Goal: Task Accomplishment & Management: Complete application form

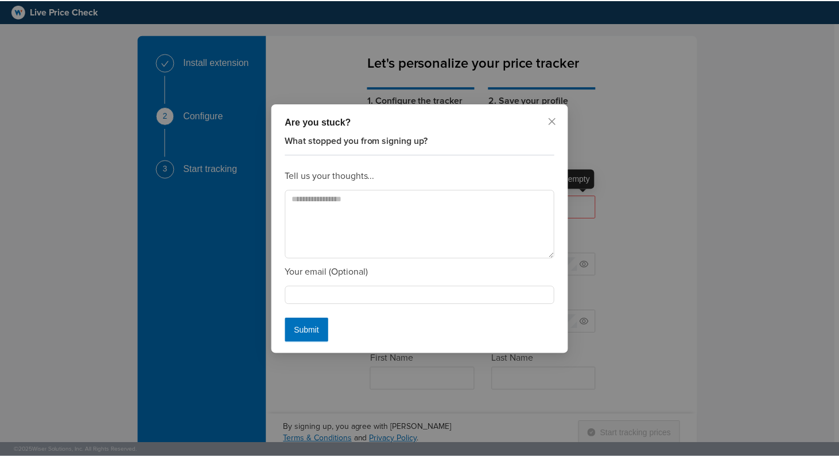
scroll to position [30, 0]
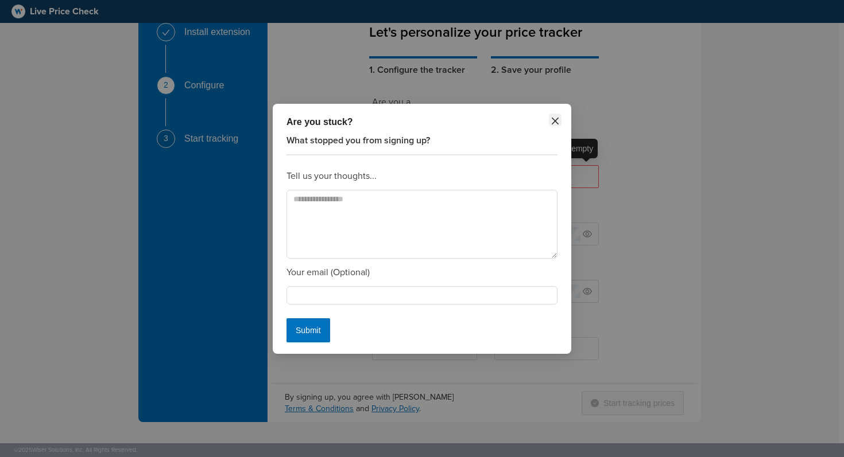
click at [552, 122] on icon "close" at bounding box center [554, 121] width 9 height 9
click at [557, 121] on icon "close" at bounding box center [554, 121] width 9 height 9
click at [560, 121] on span "Close" at bounding box center [555, 120] width 13 height 13
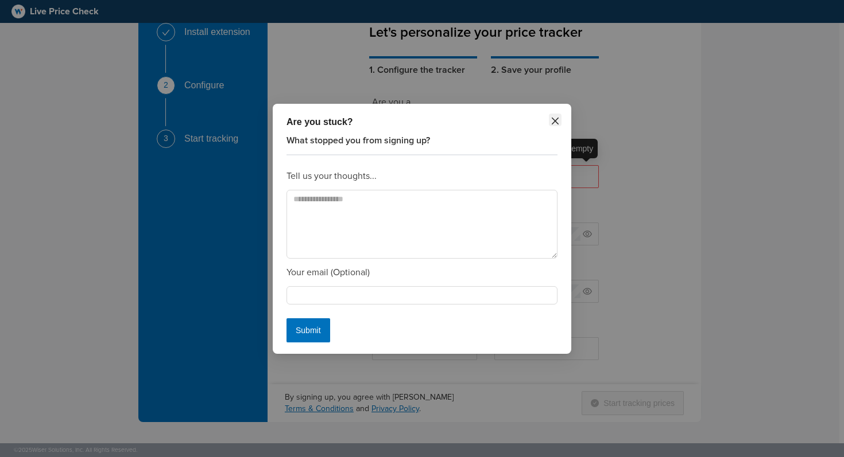
click at [560, 121] on span "Close" at bounding box center [555, 120] width 13 height 13
click at [307, 339] on button "Submit" at bounding box center [308, 331] width 44 height 24
click at [310, 331] on span "Submit" at bounding box center [308, 330] width 25 height 13
click at [383, 184] on div "What stopped you from signing up? Tell us your thoughts... Your email (Optional…" at bounding box center [421, 238] width 271 height 209
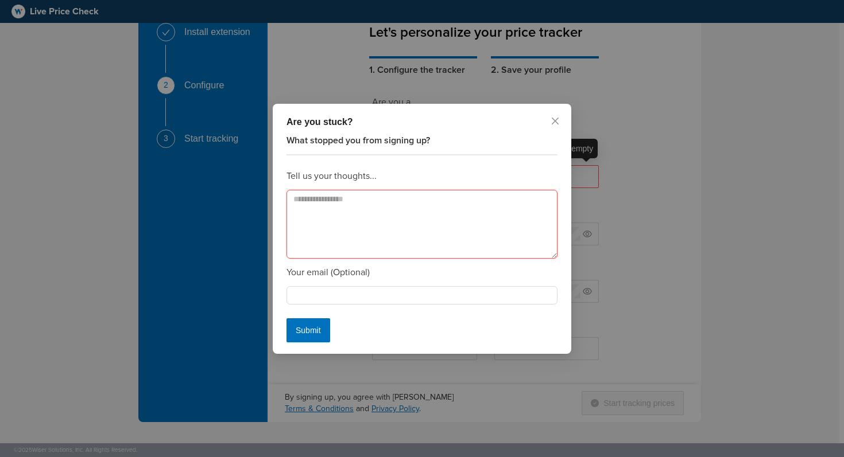
click at [377, 218] on textarea at bounding box center [421, 224] width 271 height 69
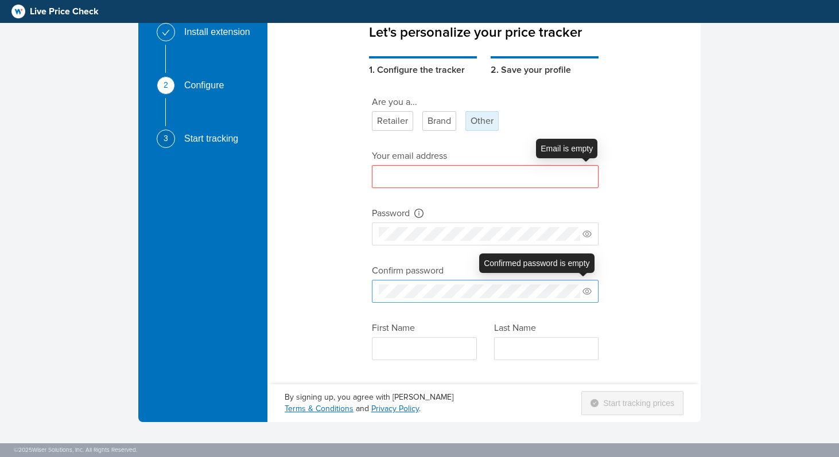
scroll to position [0, 0]
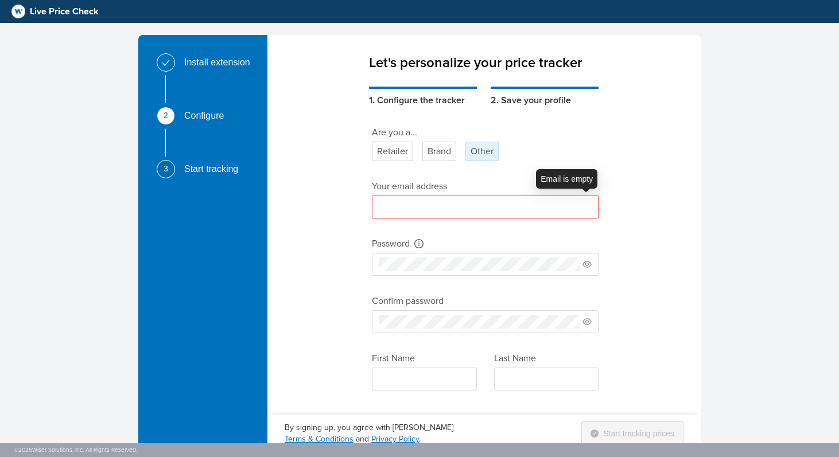
click at [561, 201] on input "text" at bounding box center [485, 207] width 227 height 23
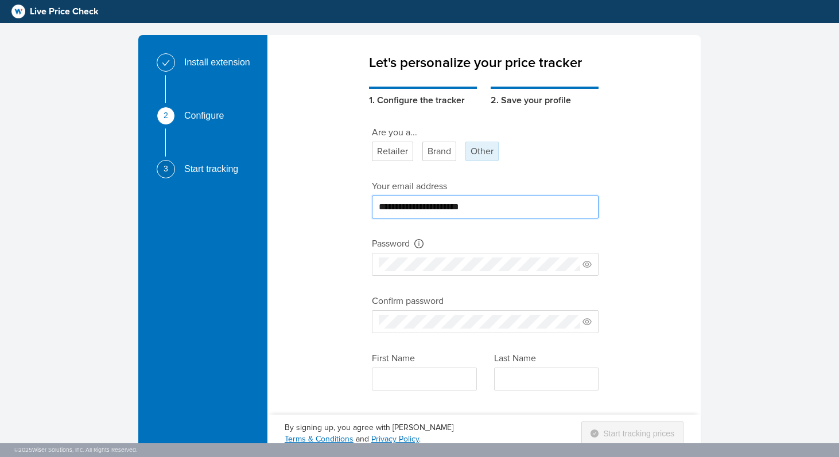
type input "**********"
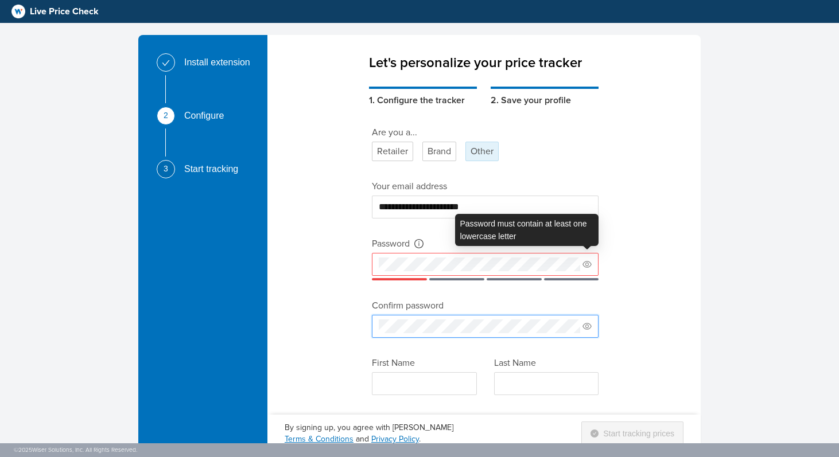
scroll to position [30, 0]
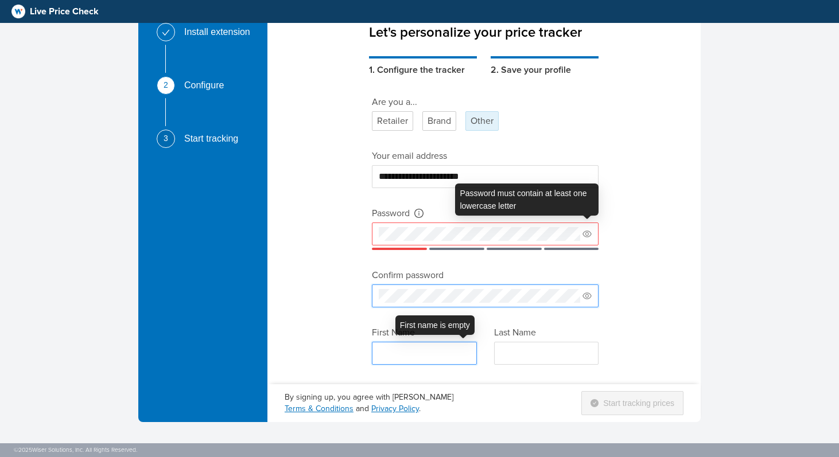
click at [449, 351] on input "text" at bounding box center [424, 353] width 105 height 23
click at [590, 303] on span at bounding box center [485, 296] width 227 height 23
click at [589, 299] on icon "eye" at bounding box center [587, 296] width 9 height 7
click at [433, 349] on input "text" at bounding box center [424, 353] width 105 height 23
click at [584, 235] on icon "eye" at bounding box center [587, 234] width 9 height 7
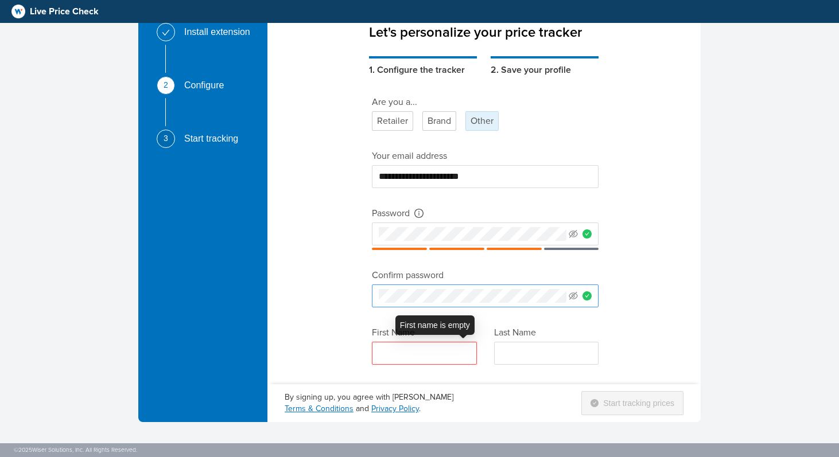
click at [435, 358] on input "text" at bounding box center [424, 353] width 105 height 23
type input "****"
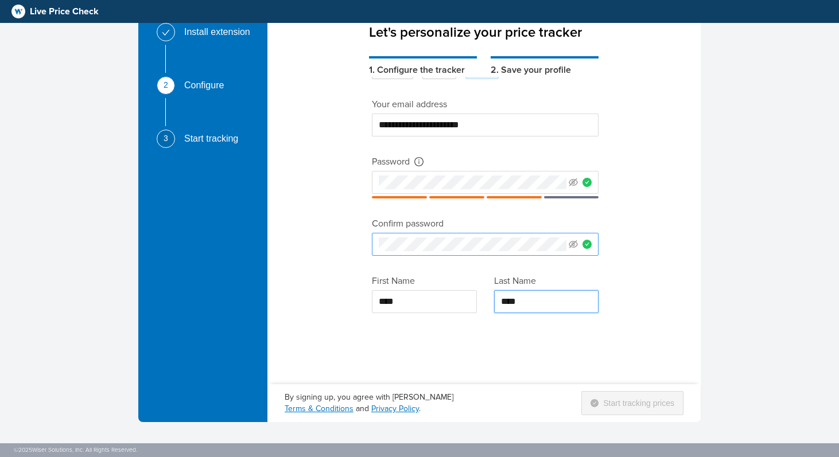
type input "****"
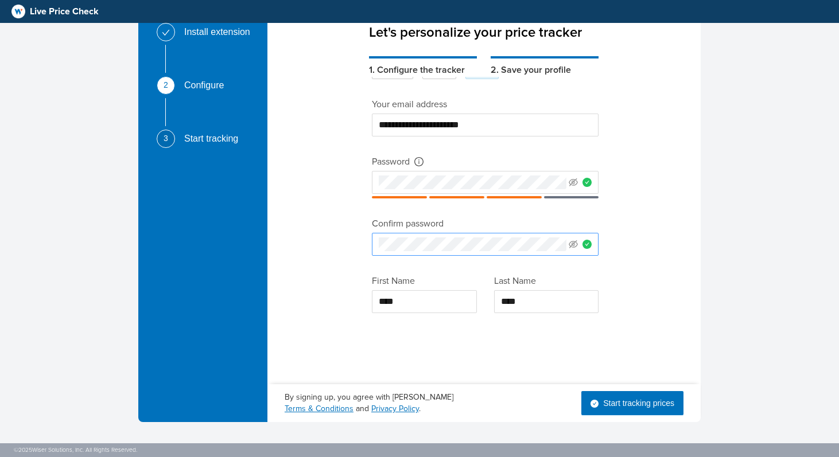
click at [631, 406] on span "Start tracking prices" at bounding box center [638, 403] width 71 height 13
